Goal: Information Seeking & Learning: Find specific fact

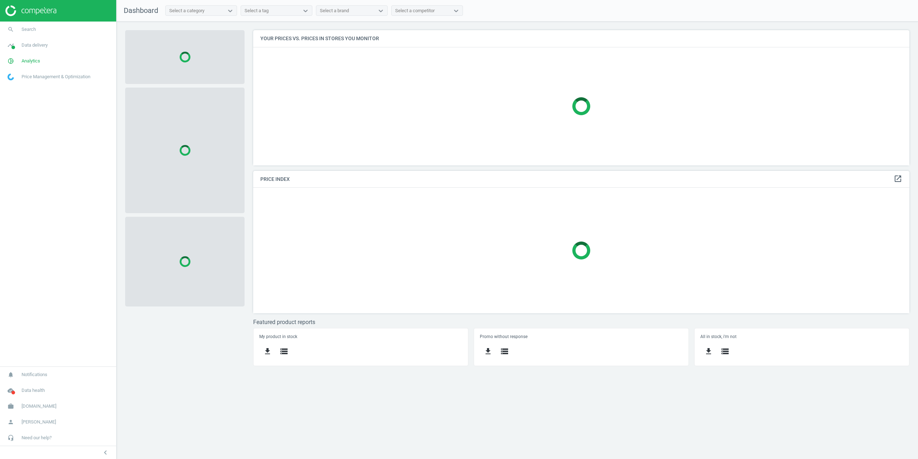
scroll to position [146, 667]
click at [28, 46] on span "Data delivery" at bounding box center [35, 45] width 26 height 6
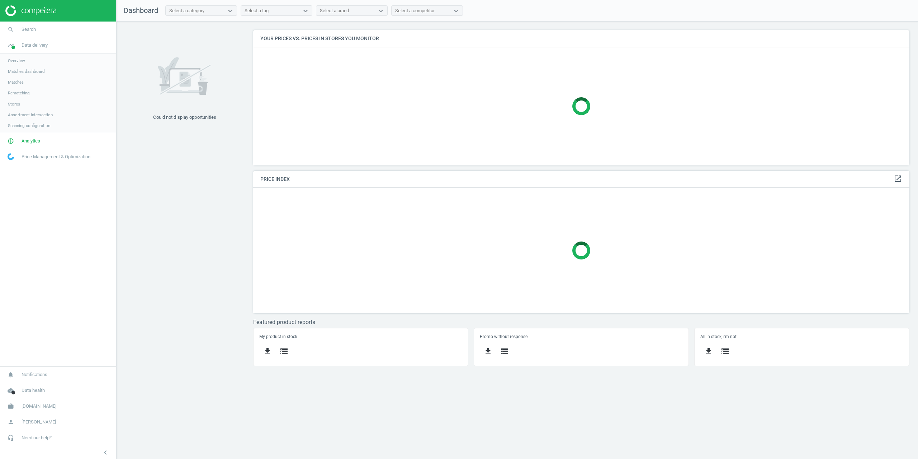
click at [14, 80] on span "Matches" at bounding box center [16, 82] width 16 height 6
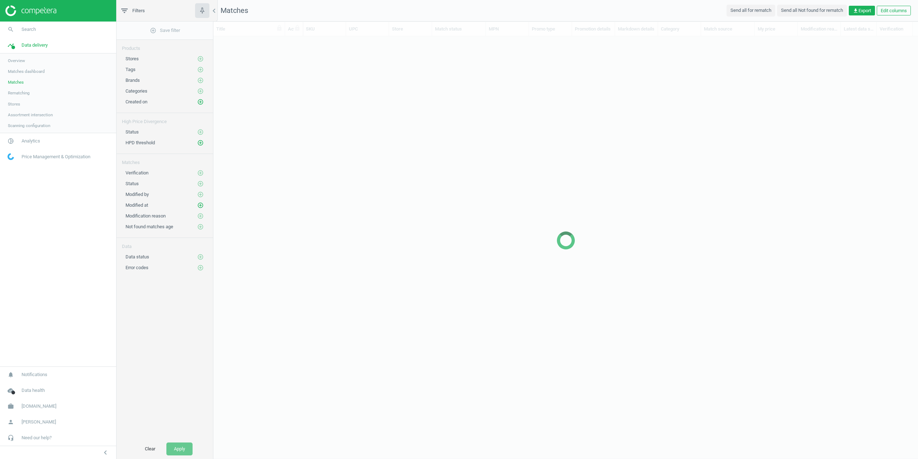
scroll to position [398, 699]
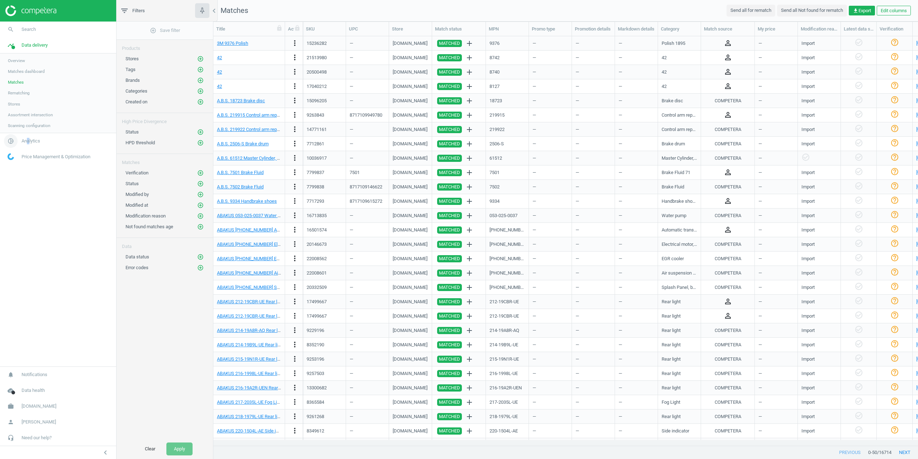
click at [29, 141] on span "Analytics" at bounding box center [31, 141] width 19 height 6
click at [17, 86] on span "Products" at bounding box center [16, 87] width 17 height 6
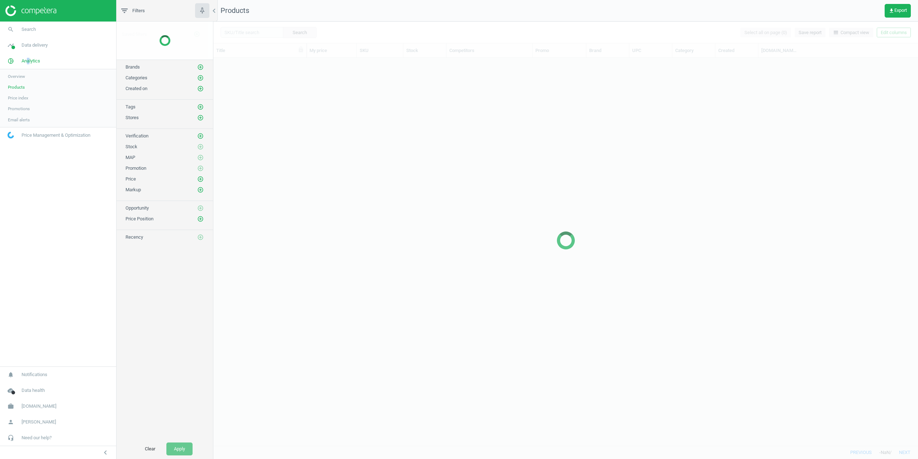
scroll to position [382, 699]
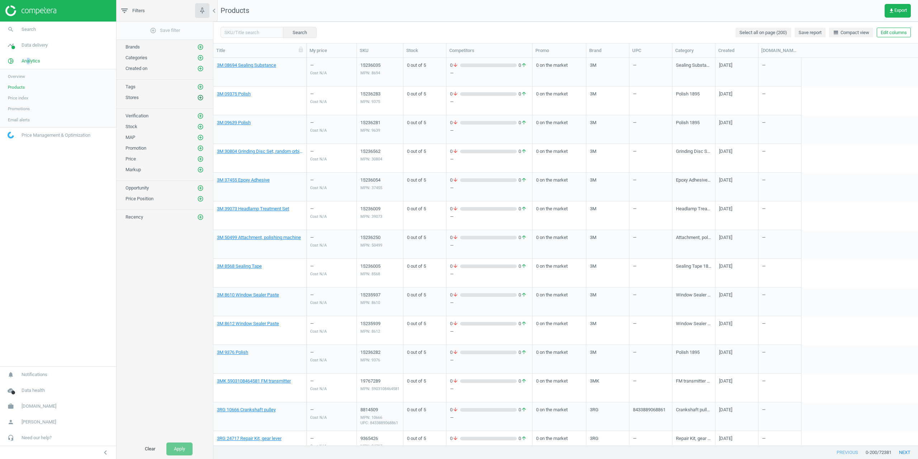
click at [198, 96] on icon "add_circle_outline" at bounding box center [200, 97] width 6 height 6
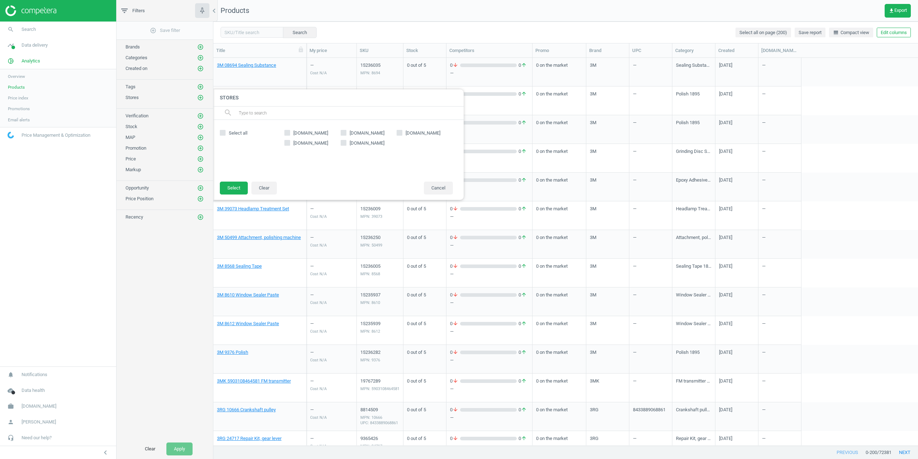
click at [298, 132] on span "eurocarparts.com" at bounding box center [311, 133] width 38 height 6
click at [290, 132] on input "eurocarparts.com" at bounding box center [287, 132] width 5 height 5
checkbox input "true"
click at [234, 186] on button "Select" at bounding box center [234, 187] width 28 height 13
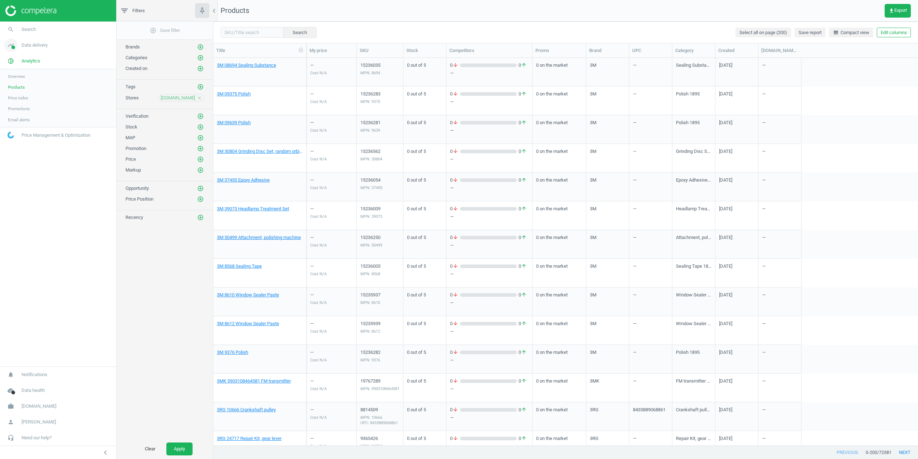
click at [29, 43] on span "Data delivery" at bounding box center [35, 45] width 26 height 6
click at [200, 126] on icon "add_circle_outline" at bounding box center [200, 127] width 6 height 6
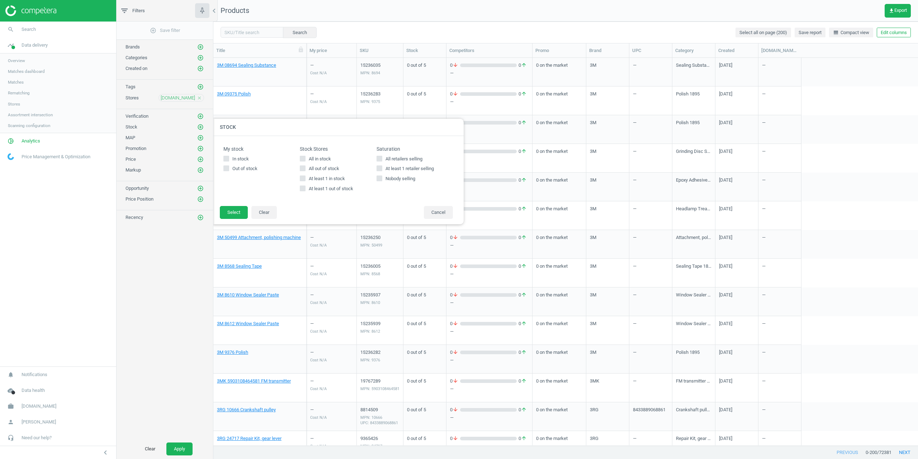
click at [301, 178] on input "At least 1 in stock" at bounding box center [302, 178] width 5 height 5
checkbox input "true"
click at [225, 210] on button "Select" at bounding box center [234, 212] width 28 height 13
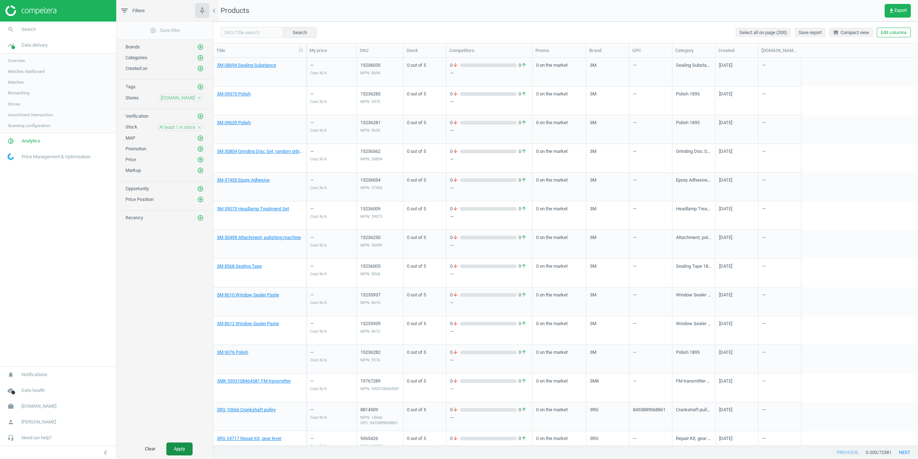
click at [185, 447] on button "Apply" at bounding box center [179, 448] width 26 height 13
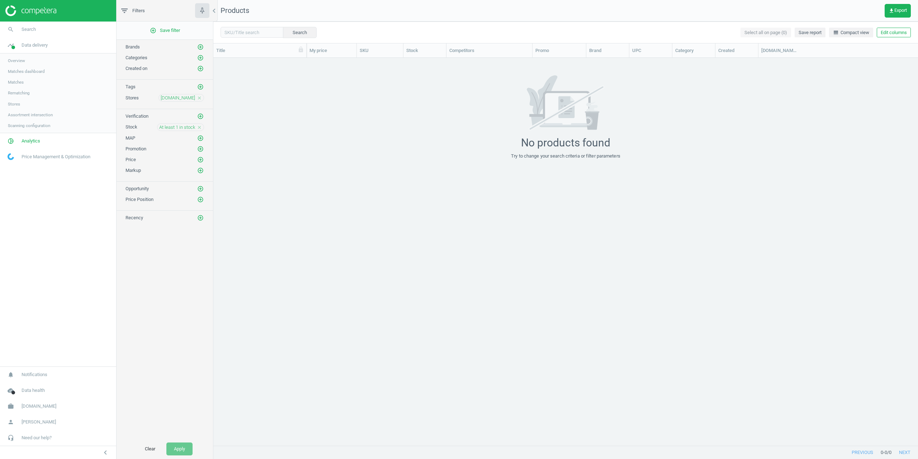
click at [200, 126] on icon "close" at bounding box center [199, 127] width 5 height 5
drag, startPoint x: 575, startPoint y: 230, endPoint x: 478, endPoint y: 168, distance: 115.4
click at [575, 230] on div "grid" at bounding box center [565, 251] width 705 height 387
click at [199, 126] on icon "add_circle_outline" at bounding box center [200, 127] width 6 height 6
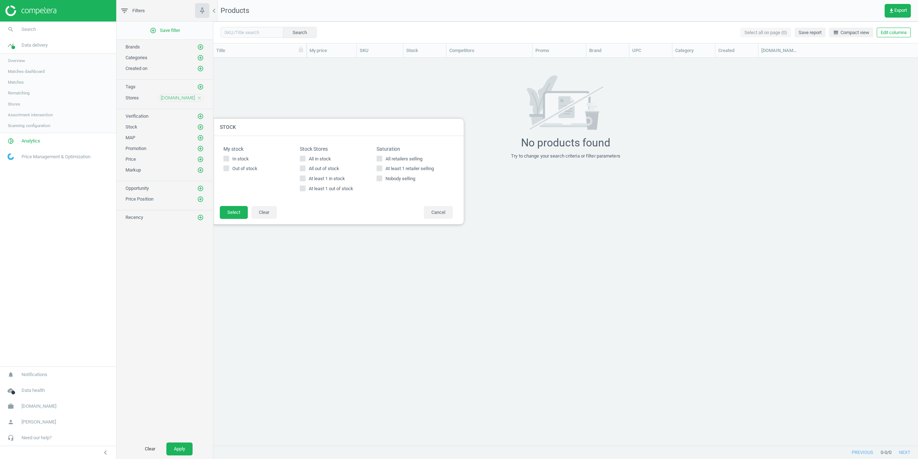
click at [299, 180] on div "My stock In stock Out of stock Stock Stores All in stock All out of stock At le…" at bounding box center [338, 171] width 237 height 56
click at [302, 179] on input "At least 1 in stock" at bounding box center [302, 178] width 5 height 5
checkbox input "true"
click at [240, 205] on div "My stock In stock Out of stock Stock Stores All in stock All out of stock At le…" at bounding box center [338, 171] width 251 height 70
click at [237, 212] on button "Select" at bounding box center [234, 212] width 28 height 13
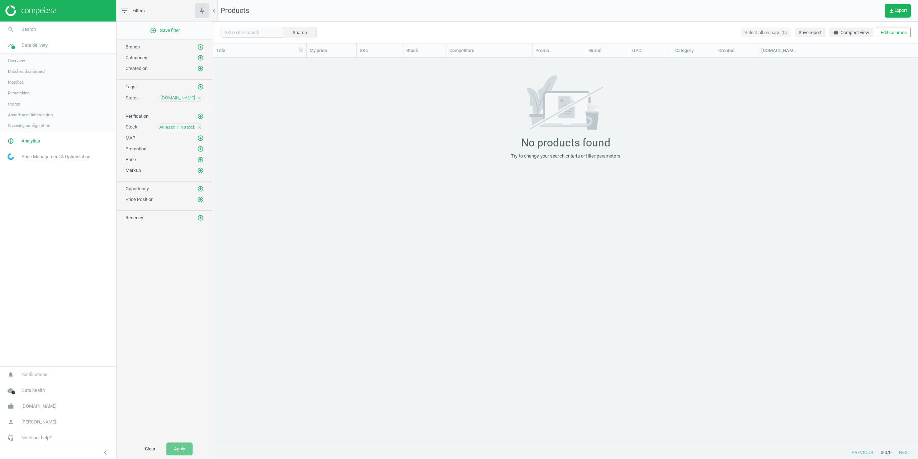
click at [198, 127] on icon "close" at bounding box center [199, 127] width 5 height 5
click at [183, 446] on button "Apply" at bounding box center [179, 448] width 26 height 13
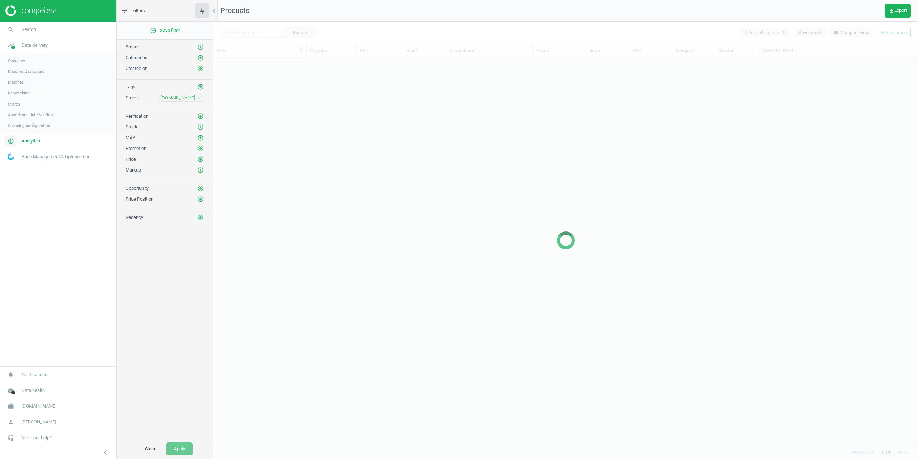
click at [34, 141] on span "Analytics" at bounding box center [31, 141] width 19 height 6
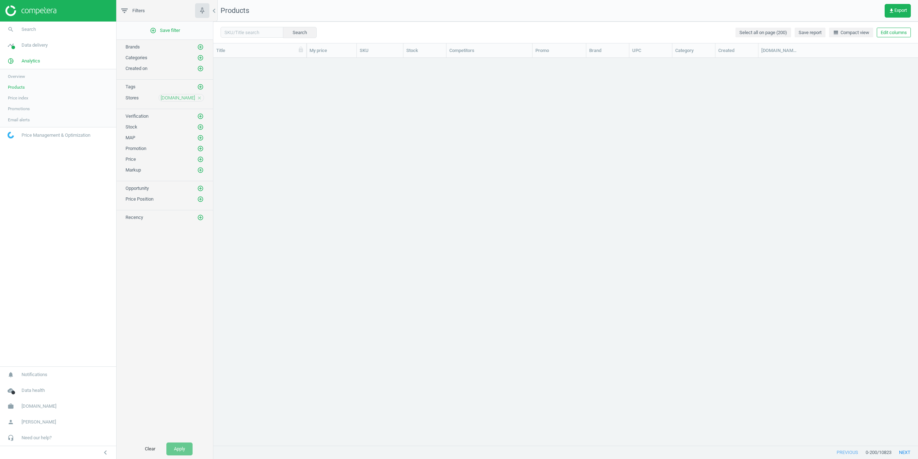
click at [16, 89] on span "Products" at bounding box center [16, 87] width 17 height 6
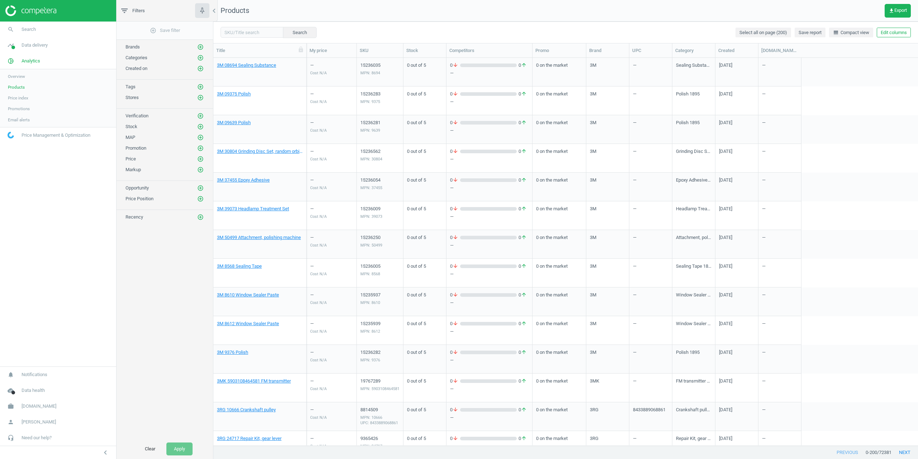
click at [243, 38] on div "Search Select all on page (200) Save report line_weight Compact view Edit colum…" at bounding box center [565, 33] width 705 height 22
click at [241, 34] on input "text" at bounding box center [251, 32] width 63 height 11
paste input "17499667"
type input "17499667"
click at [286, 33] on button "Search" at bounding box center [300, 32] width 34 height 11
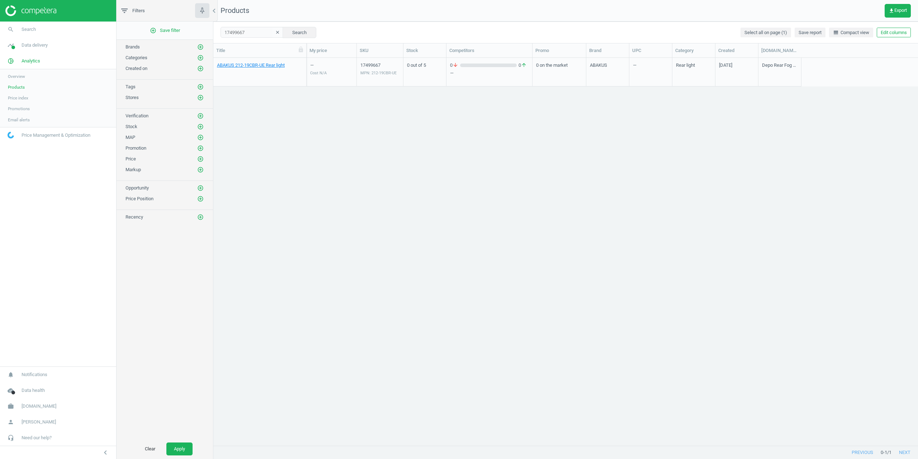
click at [367, 145] on div "ABAKUS 212-19CBR-UE Rear light — Cost N/A 17499667 MPN: 212-19CBR-UE 0 out of 5…" at bounding box center [565, 251] width 705 height 387
click at [237, 67] on link "ABAKUS 212-19CBR-UE Rear light" at bounding box center [251, 65] width 68 height 6
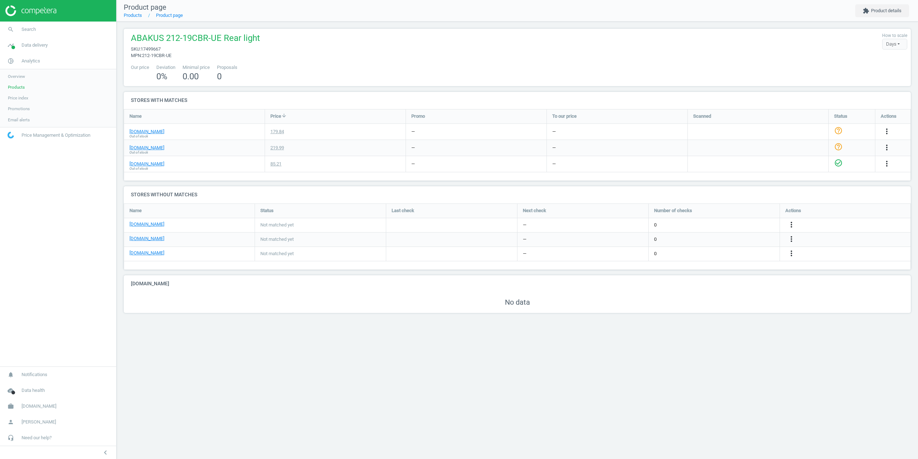
scroll to position [32, 798]
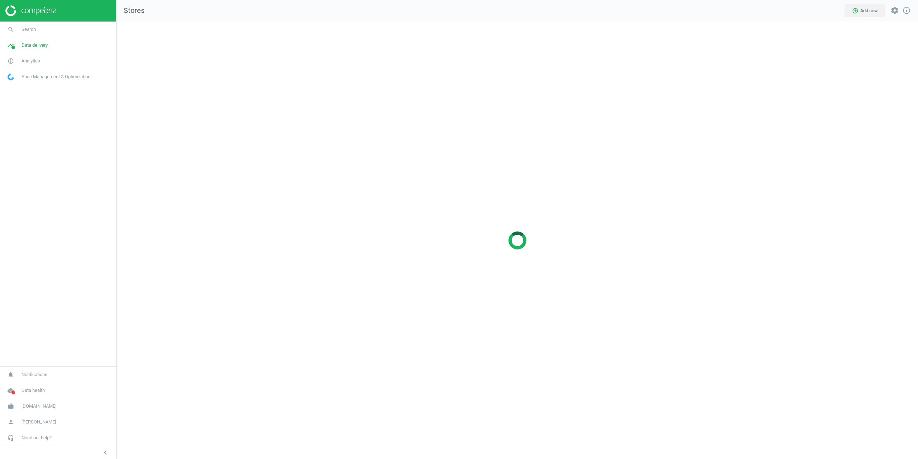
scroll to position [448, 812]
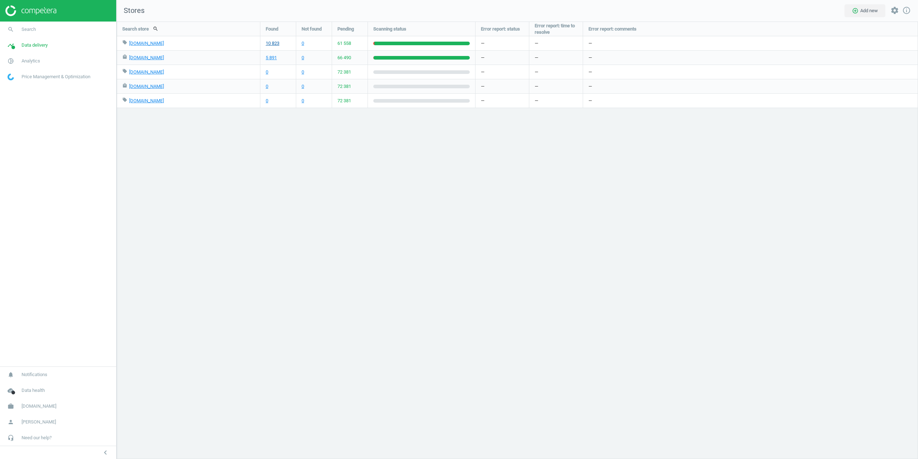
click at [271, 46] on link "10 823" at bounding box center [273, 43] width 14 height 6
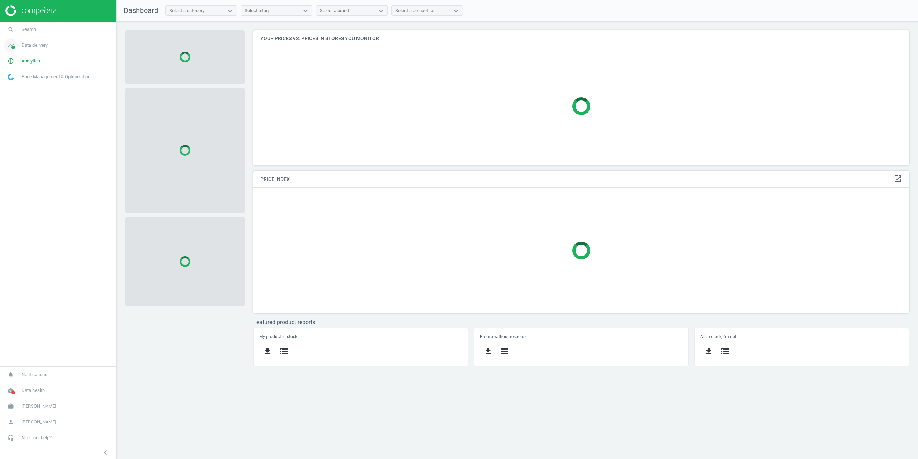
scroll to position [146, 667]
click at [27, 30] on span "Search" at bounding box center [29, 29] width 14 height 6
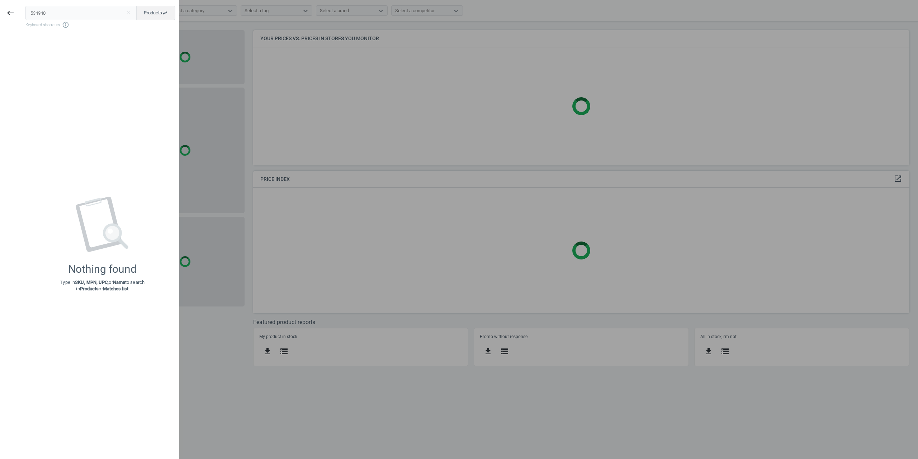
type input "534940"
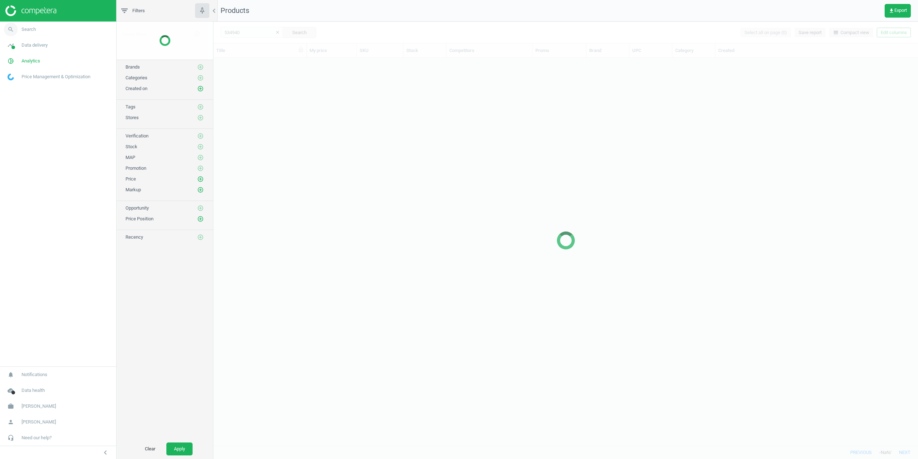
scroll to position [382, 699]
drag, startPoint x: 51, startPoint y: 233, endPoint x: 66, endPoint y: 223, distance: 18.7
click at [51, 233] on nav "search Search timeline Data delivery Overview Matches dashboard Matches Rematch…" at bounding box center [58, 194] width 116 height 345
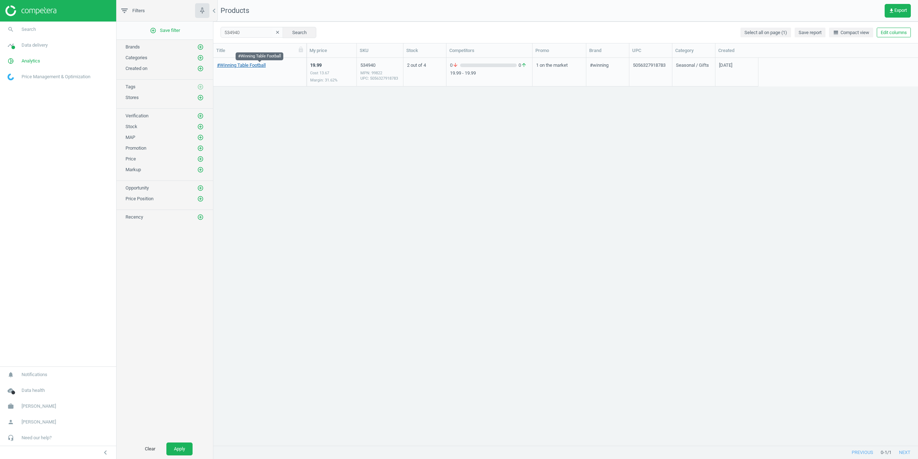
click at [248, 65] on link "#Winning Table Football" at bounding box center [241, 65] width 49 height 6
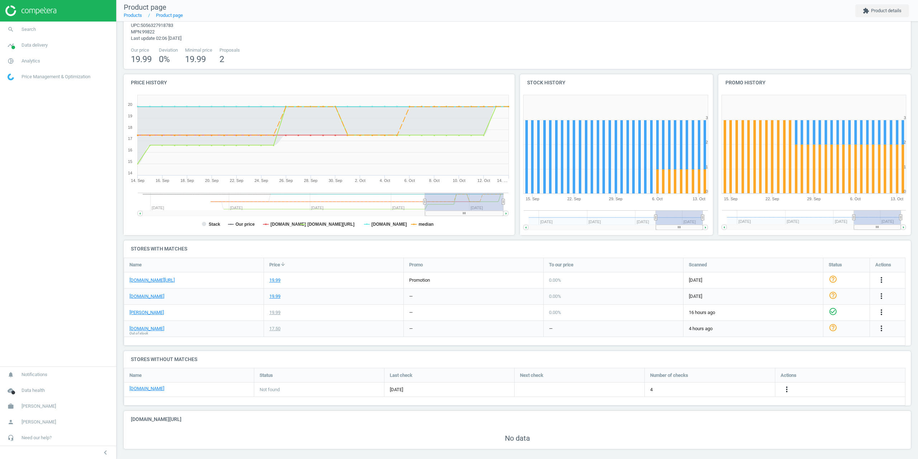
scroll to position [33, 0]
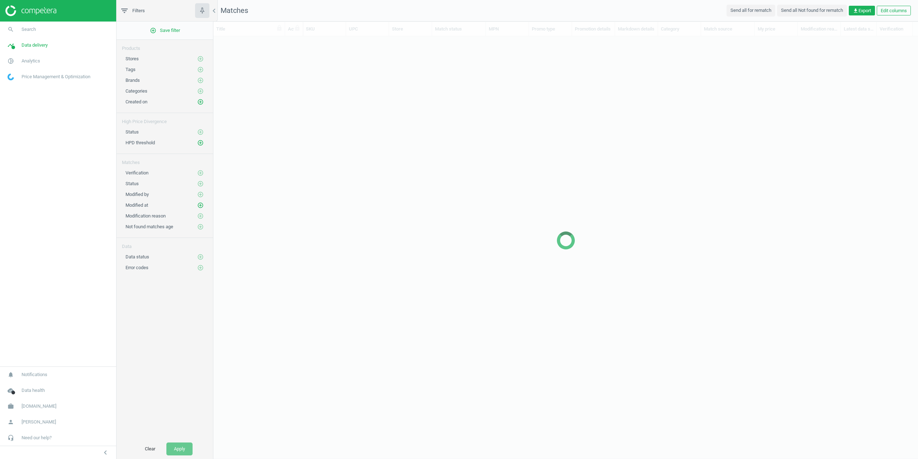
scroll to position [398, 699]
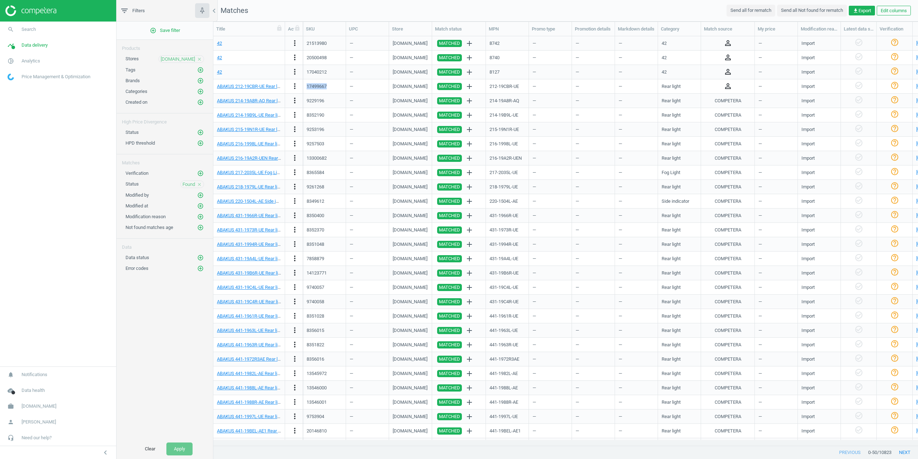
drag, startPoint x: 327, startPoint y: 86, endPoint x: 306, endPoint y: 85, distance: 21.2
click at [306, 85] on div "17499667" at bounding box center [324, 86] width 43 height 14
copy div "17499667"
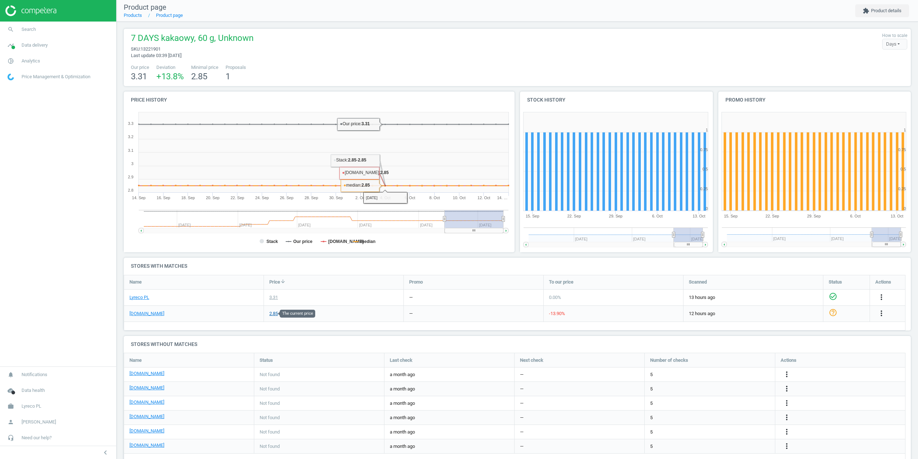
click at [273, 312] on div "2.85" at bounding box center [273, 313] width 9 height 6
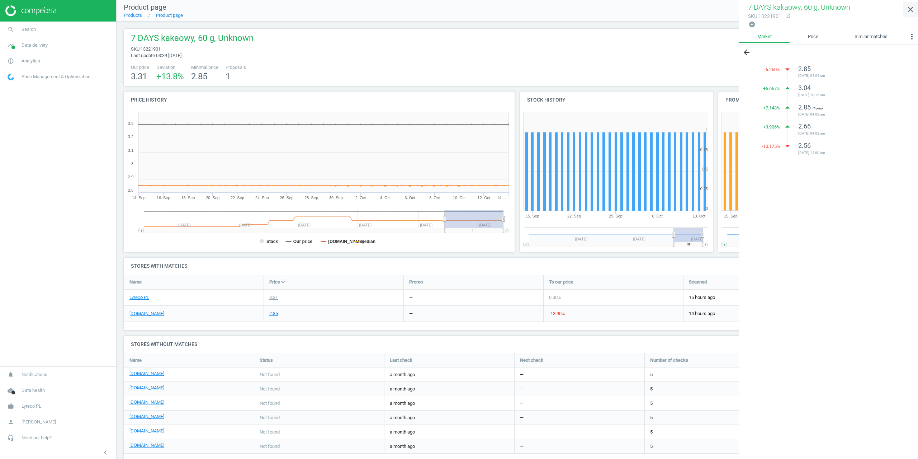
click at [908, 9] on icon "close" at bounding box center [910, 9] width 9 height 9
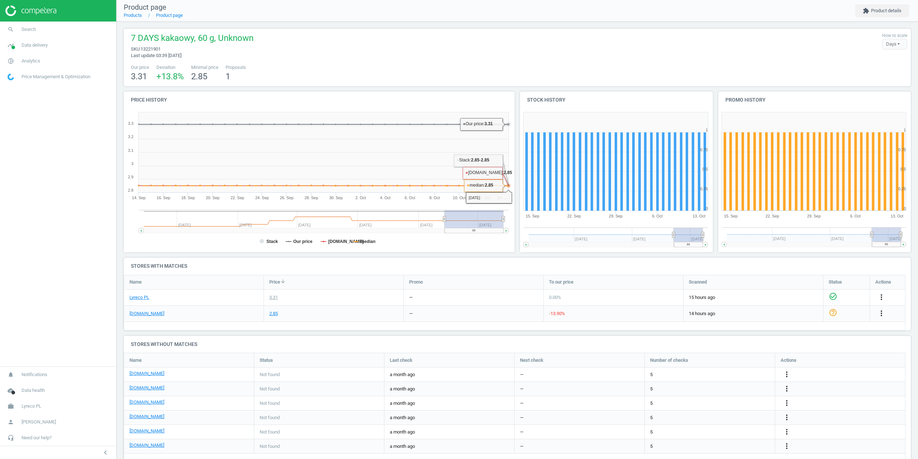
click at [623, 44] on div "7 DAYS kakaowy, 60 g, Unknown sku : 13221901 Last update 03:39 14 October How t…" at bounding box center [517, 45] width 780 height 27
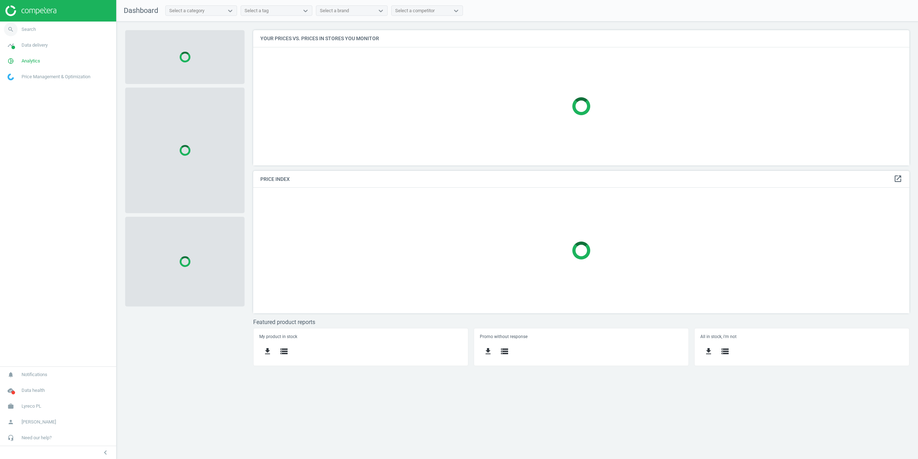
scroll to position [146, 667]
click at [36, 26] on link "search Search" at bounding box center [58, 30] width 116 height 16
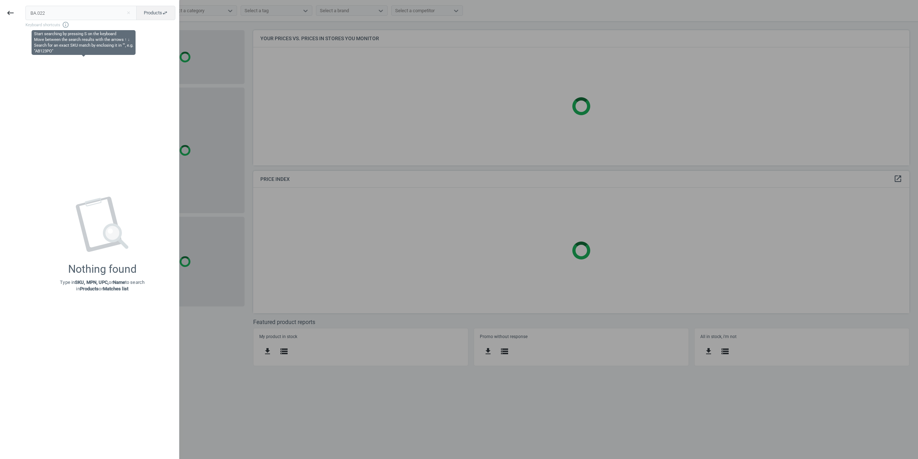
type input "BA.022"
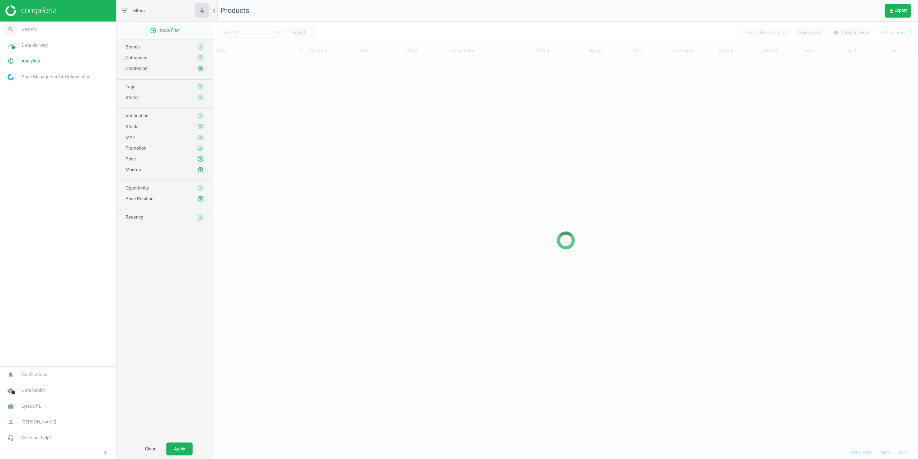
scroll to position [376, 699]
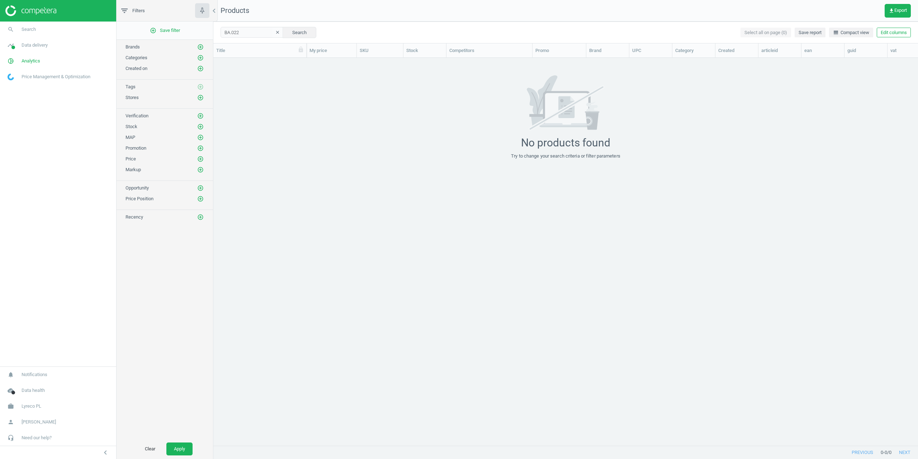
click at [296, 56] on div "Title" at bounding box center [259, 50] width 93 height 14
click at [275, 33] on icon "clear" at bounding box center [277, 32] width 5 height 5
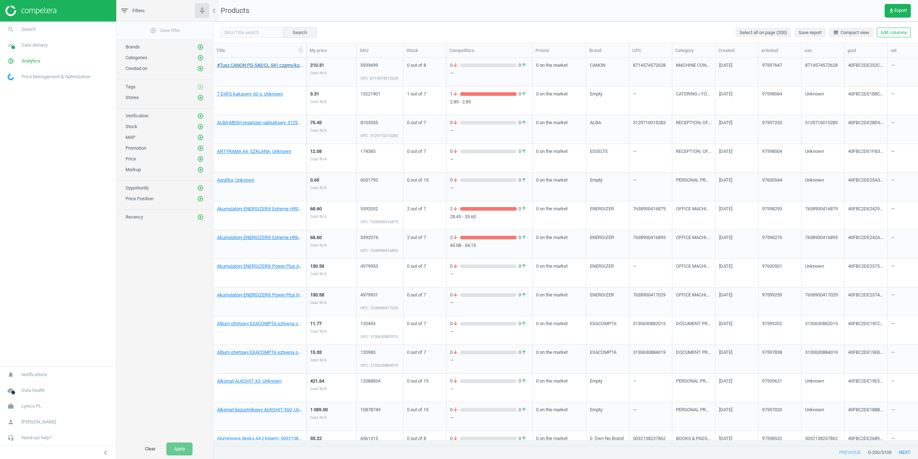
click at [241, 67] on link "#Tusz CANON PG-540/CL-541 czarny/kolorowy, 8714574572628" at bounding box center [260, 65] width 86 height 6
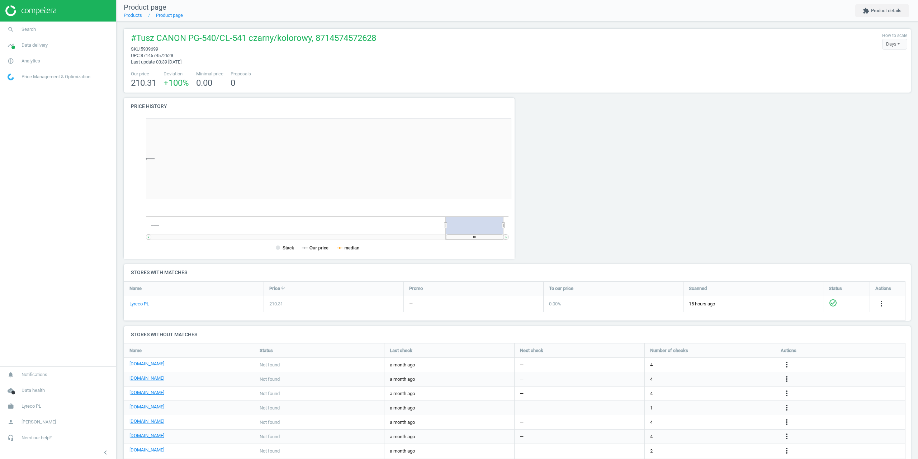
scroll to position [155, 399]
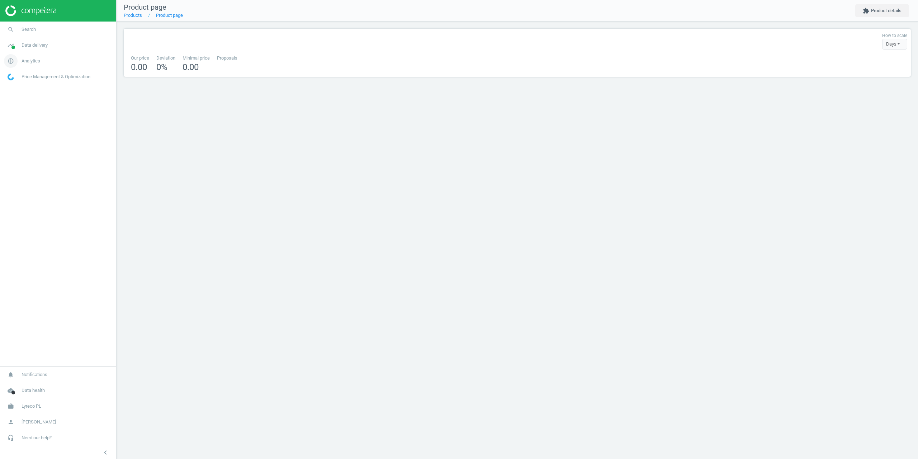
click at [21, 62] on span "pie_chart_outlined" at bounding box center [11, 61] width 22 height 16
click at [33, 44] on span "Data delivery" at bounding box center [35, 45] width 26 height 6
click at [20, 82] on span "Matches" at bounding box center [16, 82] width 16 height 6
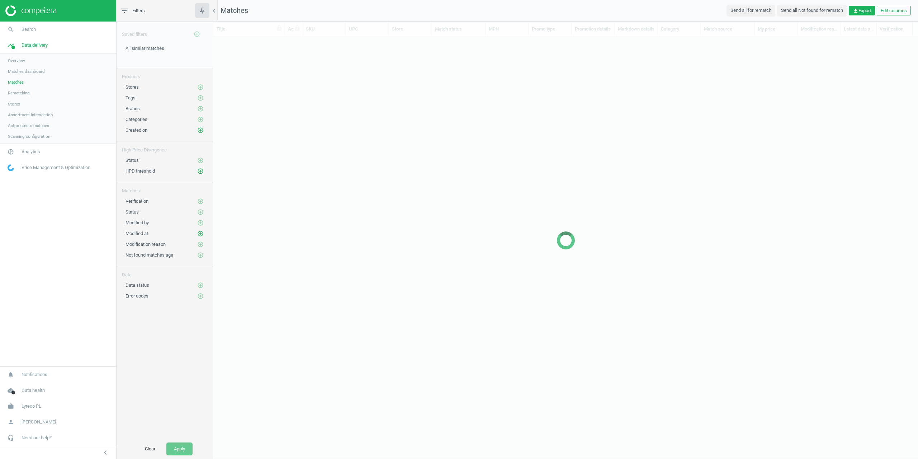
scroll to position [398, 699]
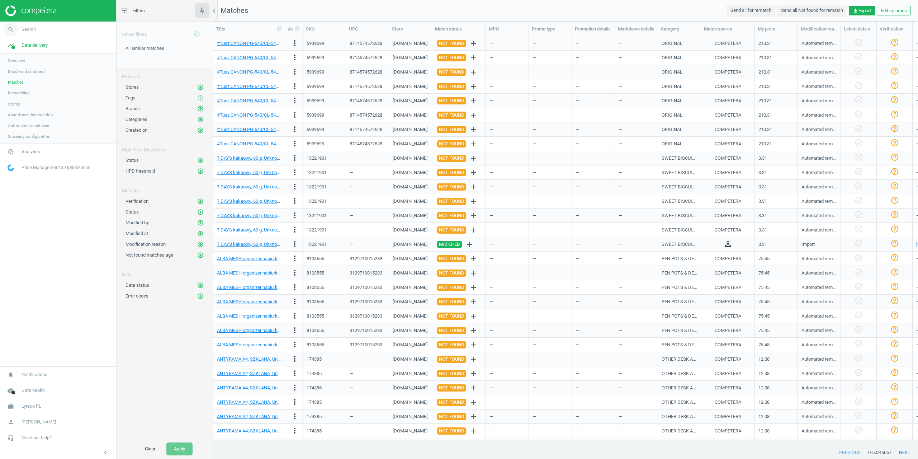
click at [38, 25] on link "search Search" at bounding box center [58, 30] width 116 height 16
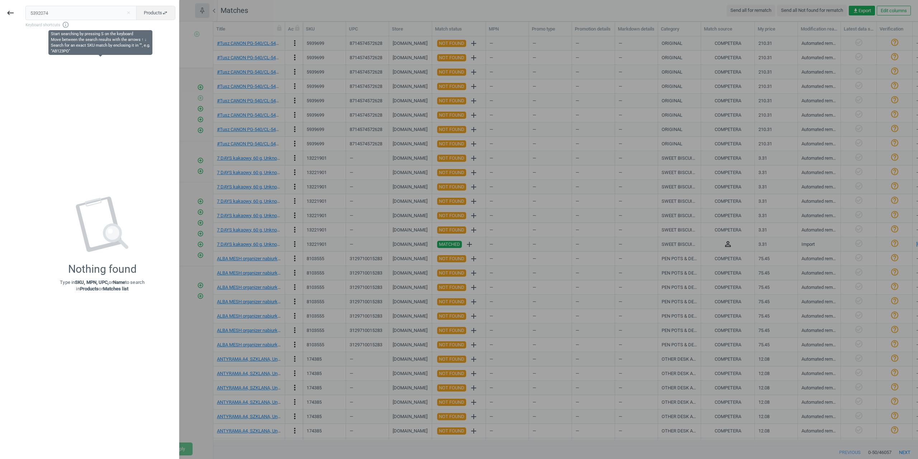
type input "5392074"
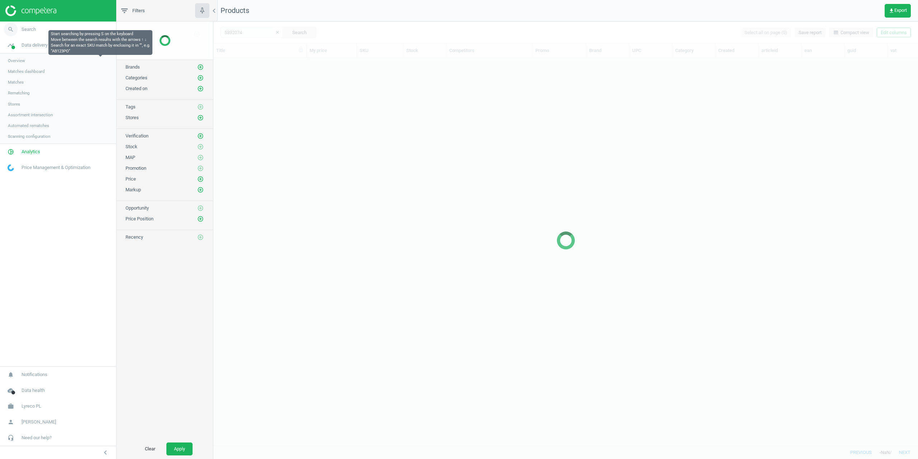
scroll to position [376, 699]
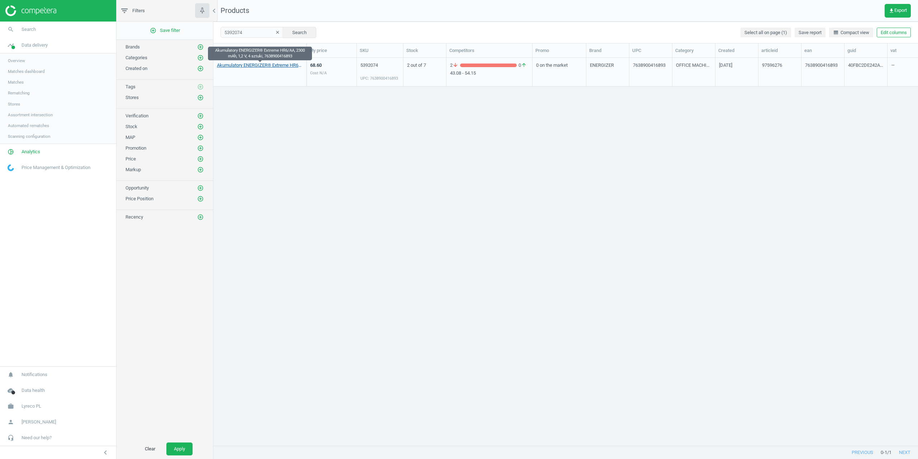
click at [240, 66] on link "Akumulatory ENERGIZER® Extreme HR6/AA, 2300 mAh, 1,2 V, 4 sztuki, 7638900416893" at bounding box center [260, 65] width 86 height 6
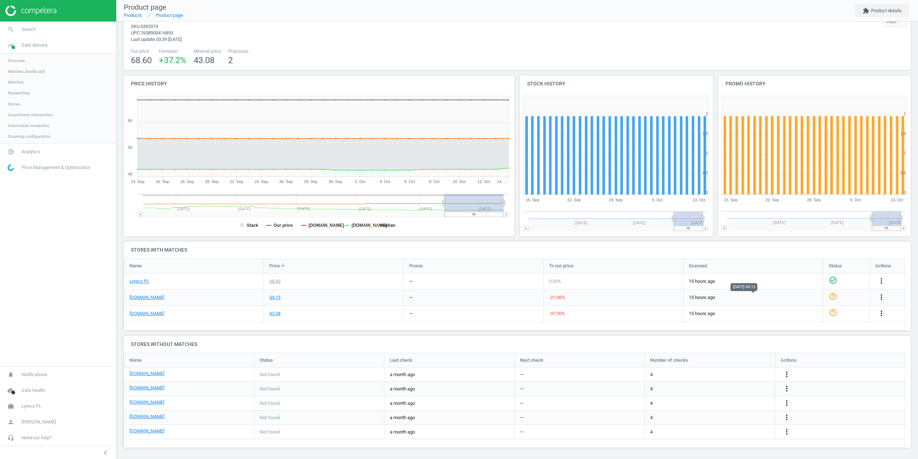
scroll to position [24, 0]
